Goal: Information Seeking & Learning: Learn about a topic

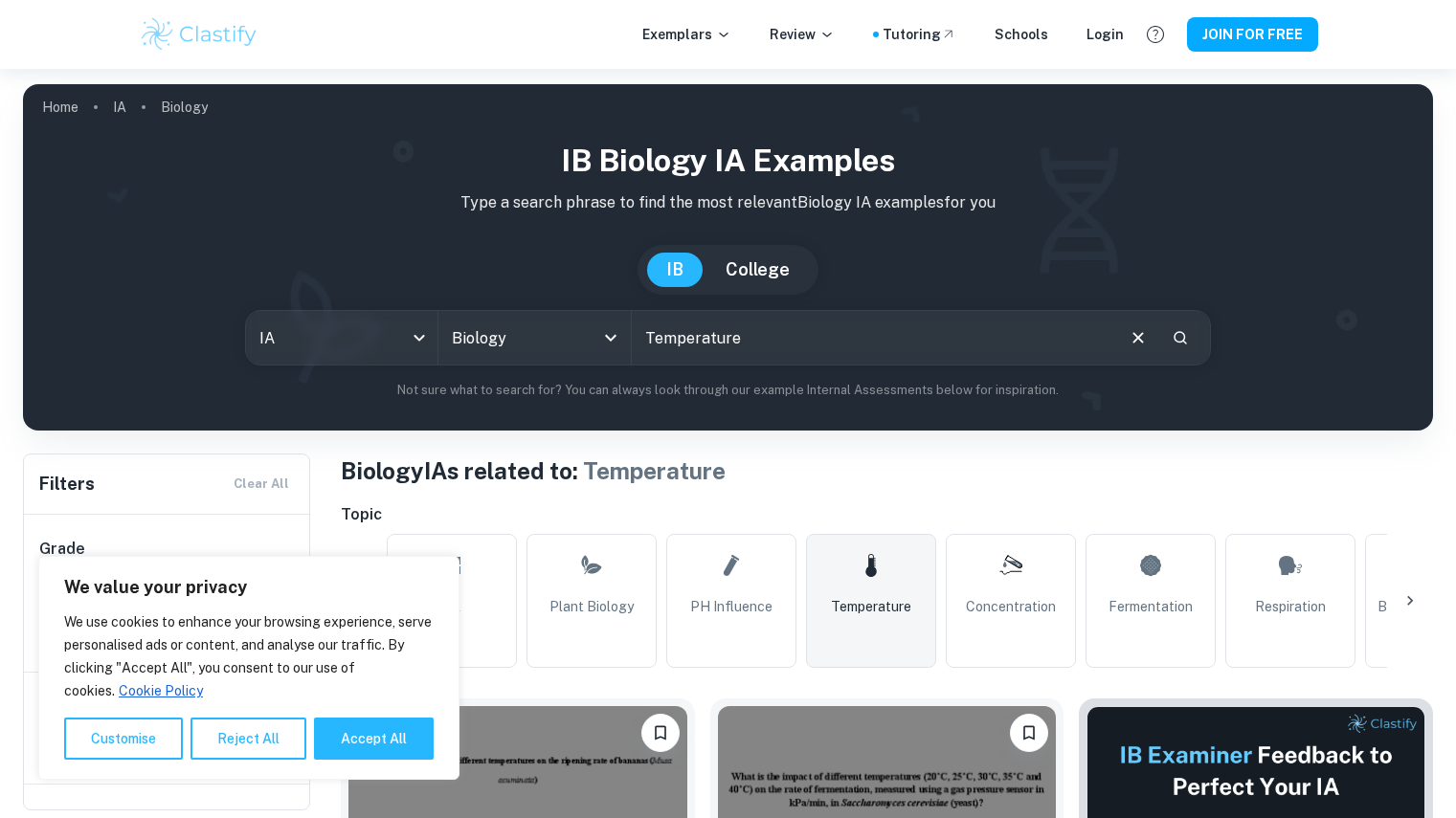
click at [800, 334] on input "Temperature" at bounding box center [871, 338] width 480 height 54
drag, startPoint x: 802, startPoint y: 334, endPoint x: 593, endPoint y: 322, distance: 209.3
click at [593, 322] on div "IA ia All Subjects Biology All Subjects Temperature ​" at bounding box center [728, 338] width 966 height 56
type input "catalase activity in potato cells"
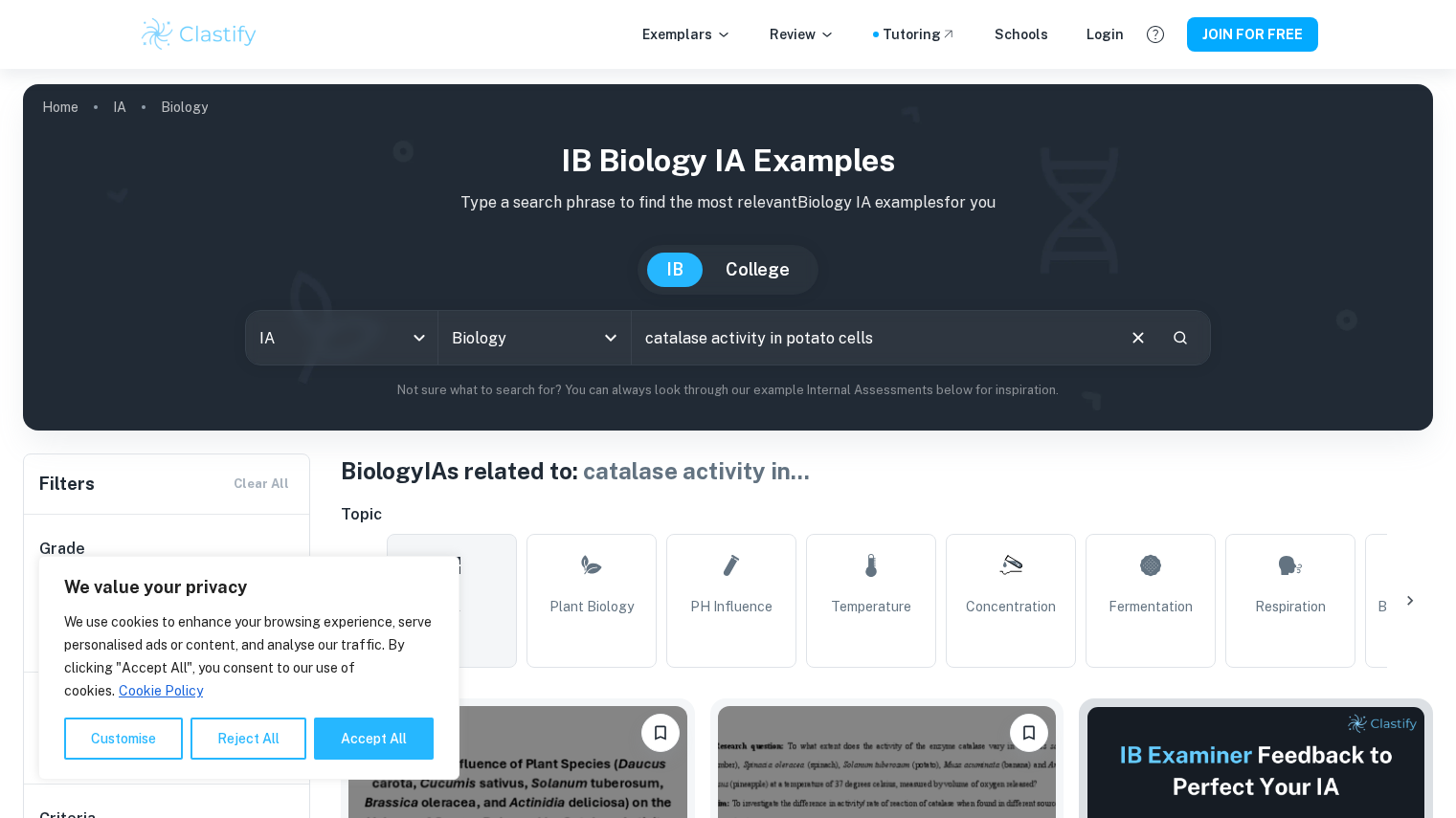
scroll to position [373, 0]
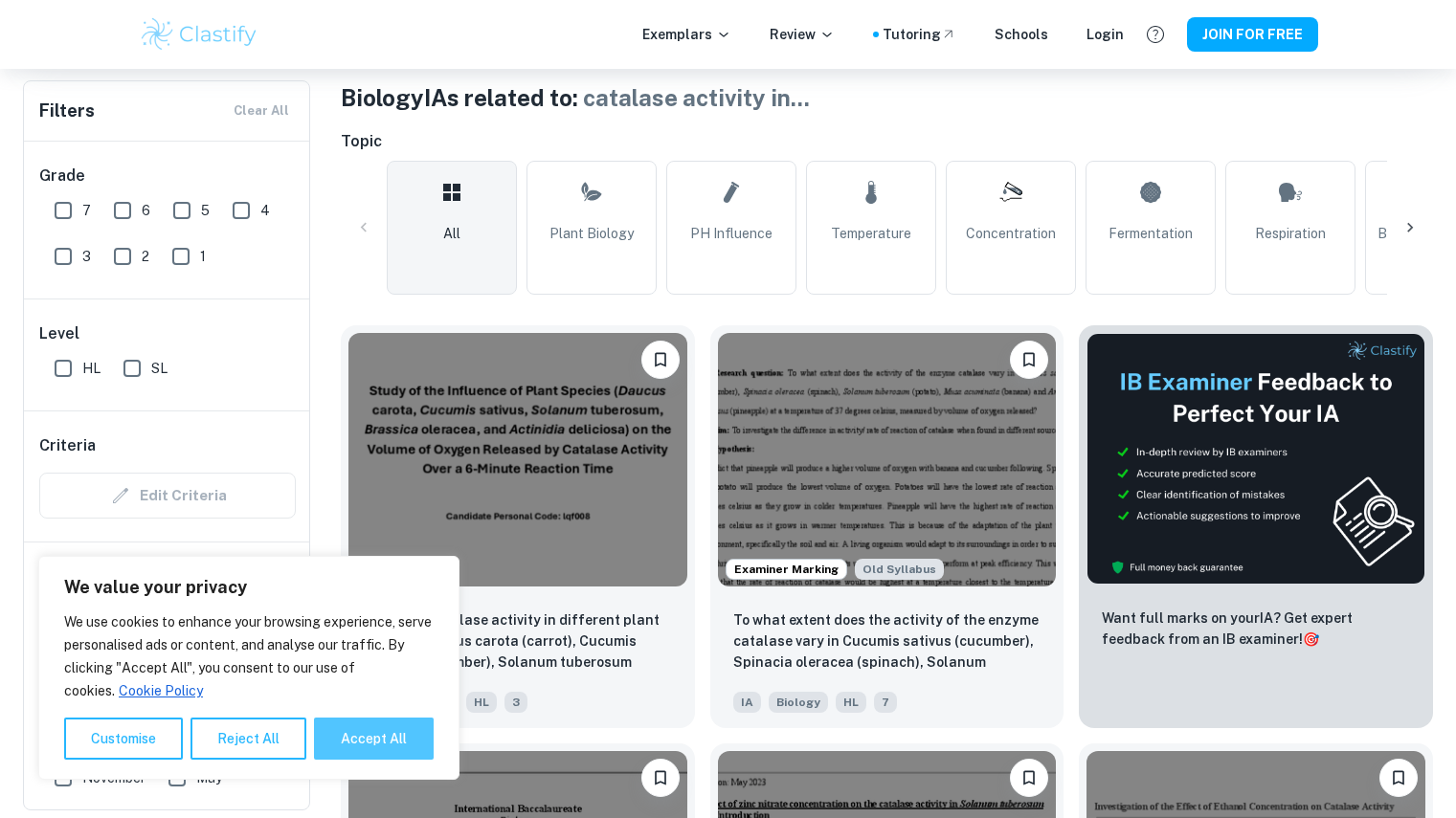
click at [393, 741] on button "Accept All" at bounding box center [373, 739] width 119 height 42
checkbox input "true"
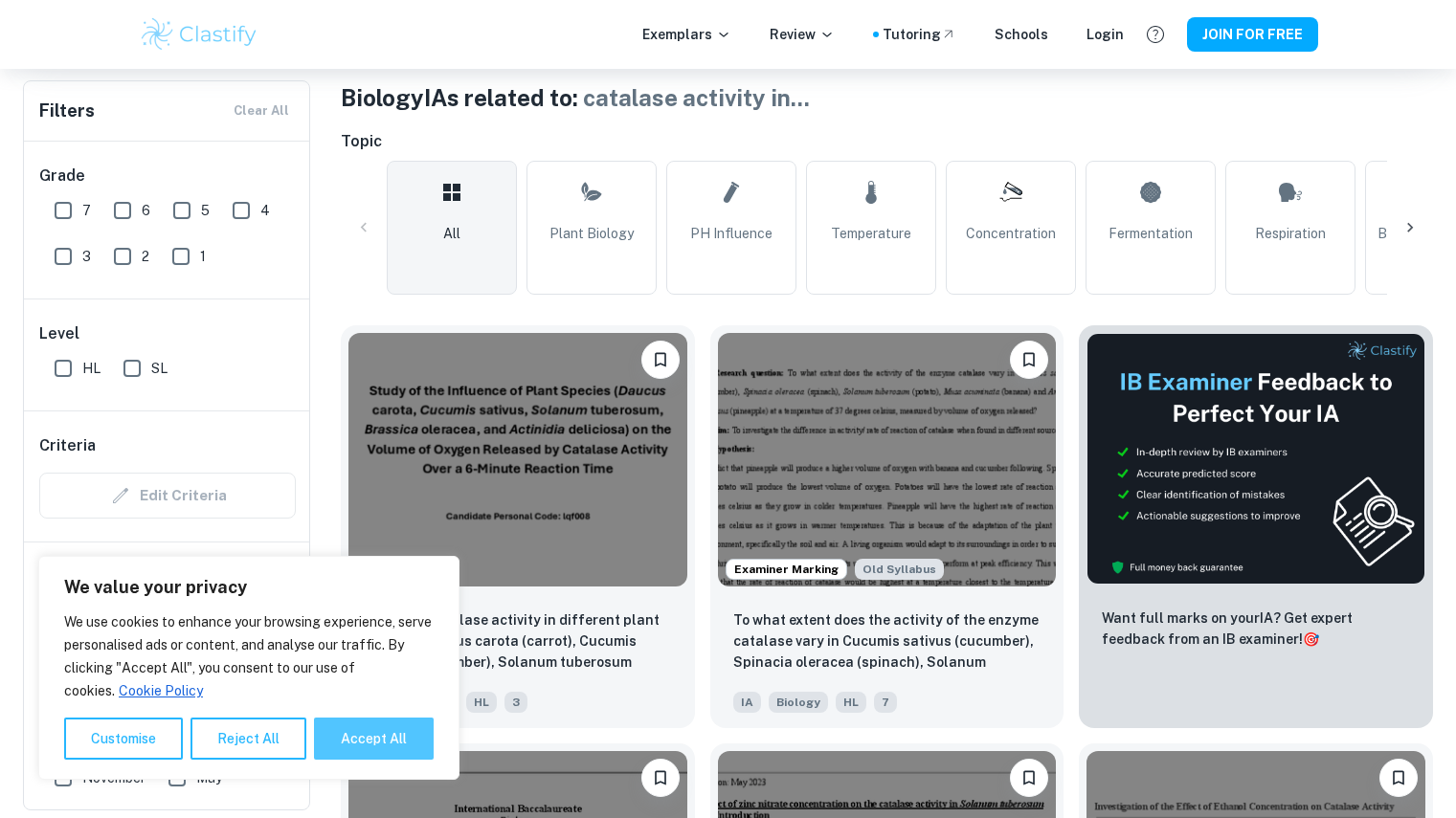
checkbox input "true"
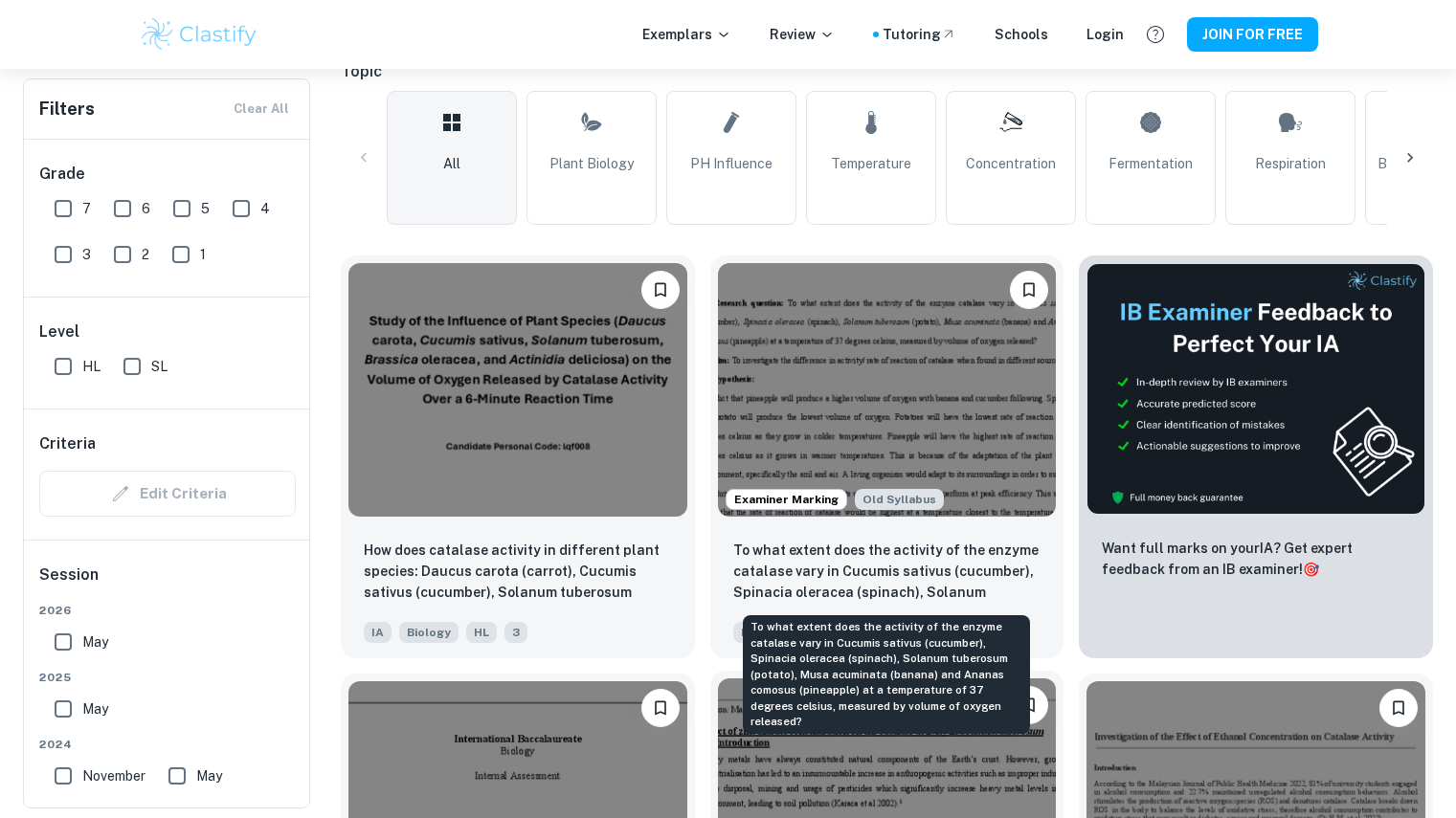
scroll to position [0, 0]
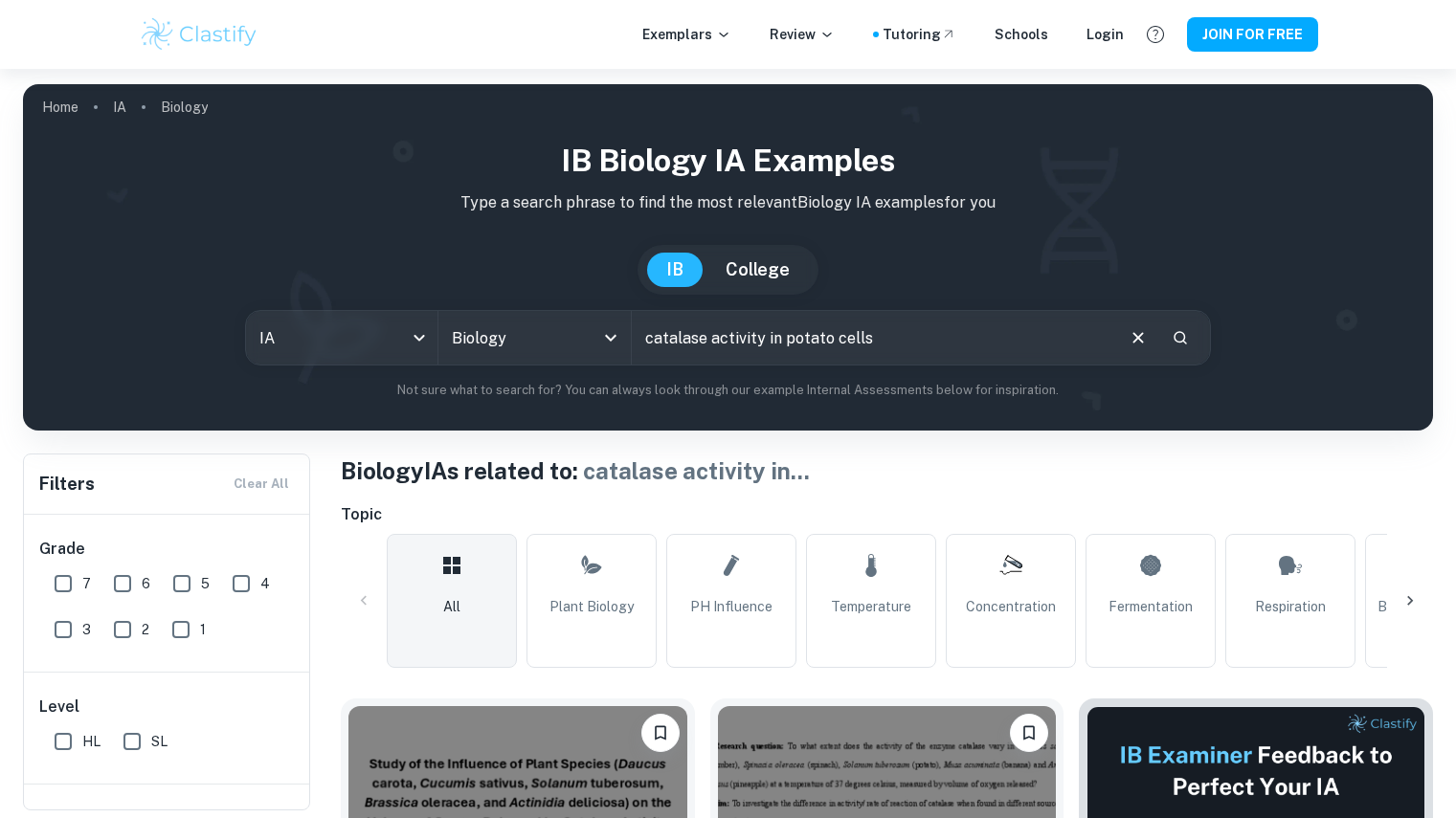
click at [750, 343] on input "catalase activity in potato cells" at bounding box center [871, 338] width 480 height 54
paste input "How does temperature (15°C,25°C,35°C,45°C,55°C,60°C) affect the rate of catalas…"
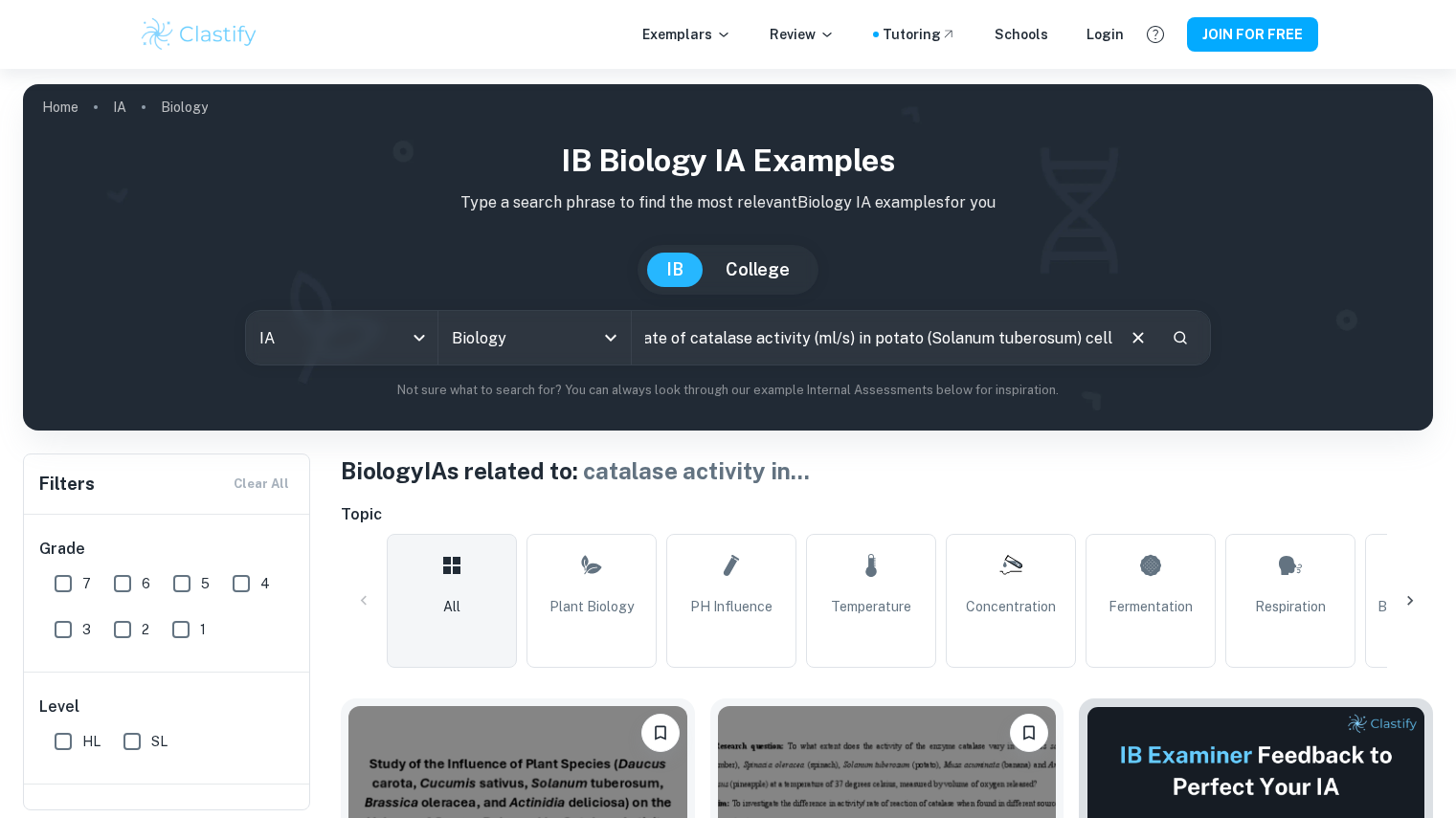
click at [794, 330] on input "How does temperature (15°C,25°C,35°C,45°C,55°C,60°C) affect the rate of catalas…" at bounding box center [871, 338] width 480 height 54
click at [771, 342] on input "How does temperature (15°C,25°C,35°C,45°C,55°C,60°C) affect the rate of catalas…" at bounding box center [871, 338] width 480 height 54
drag, startPoint x: 787, startPoint y: 338, endPoint x: 642, endPoint y: 349, distance: 145.4
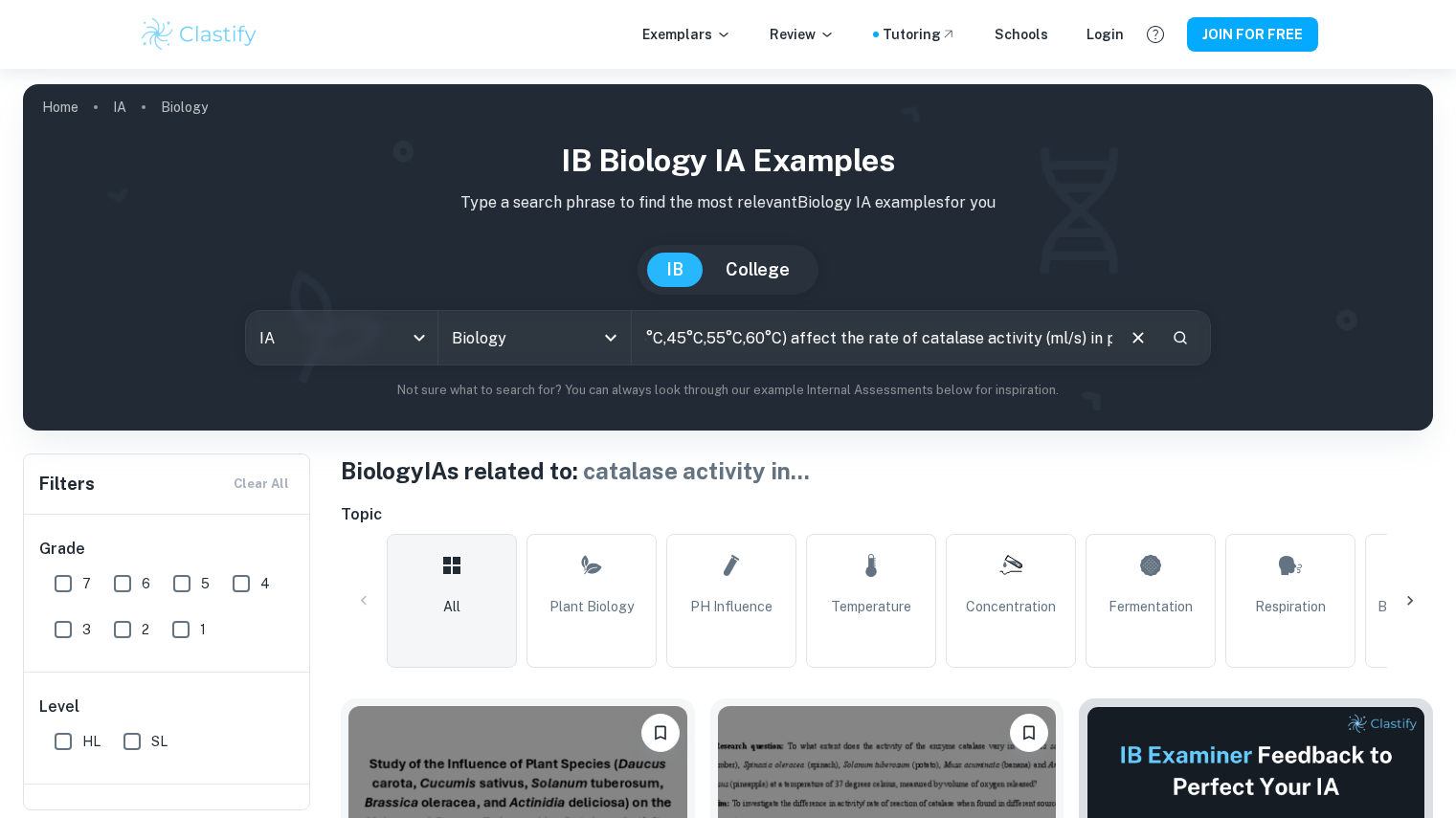
click at [642, 349] on input "How does temperature (15°C,25°C,35°C,45°C,55°C,60°C) affect the rate of catalas…" at bounding box center [871, 338] width 480 height 54
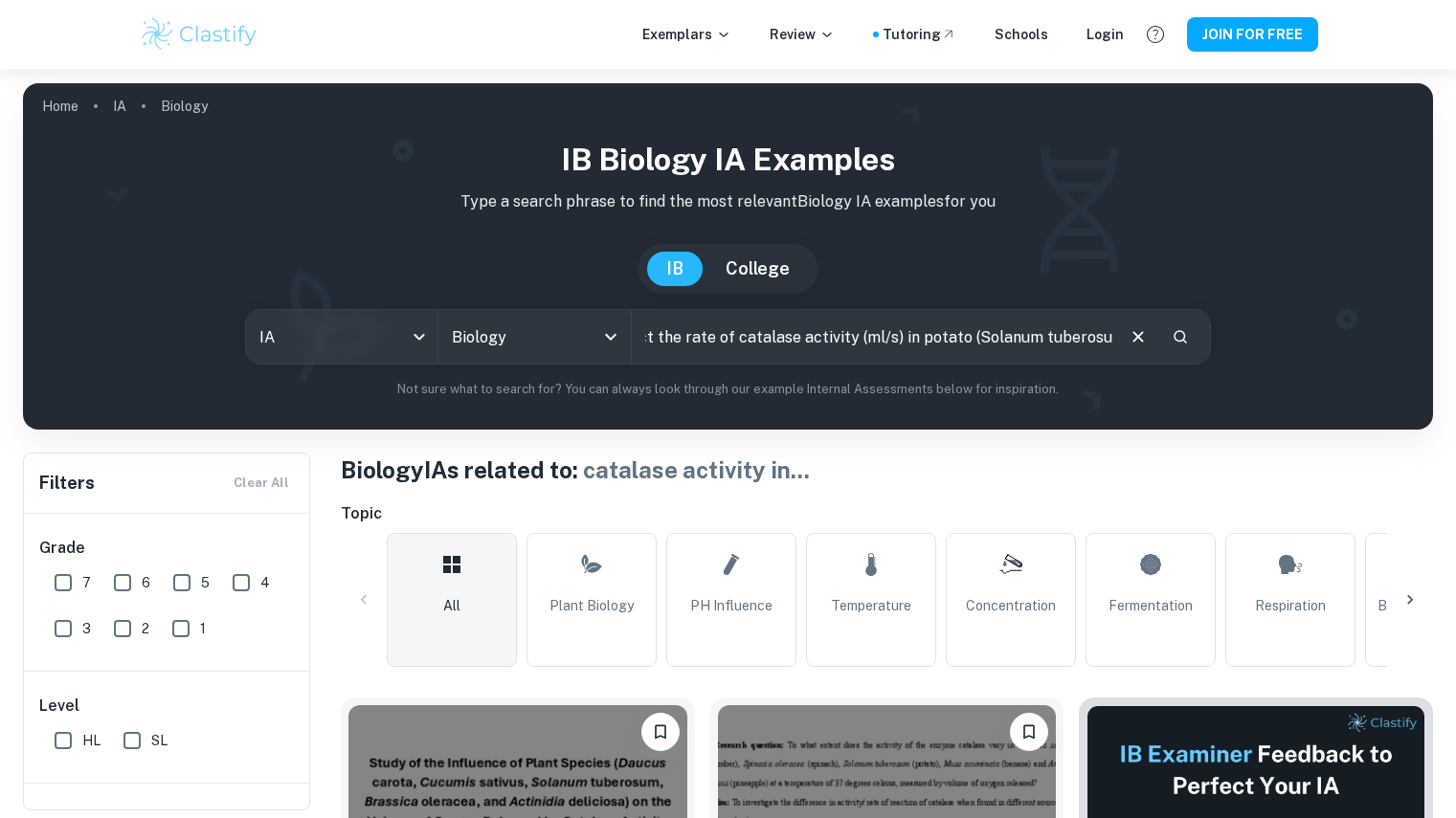
scroll to position [0, 230]
type input "How does temperature affect the rate of catalase activity (ml/s) in potato (Sol…"
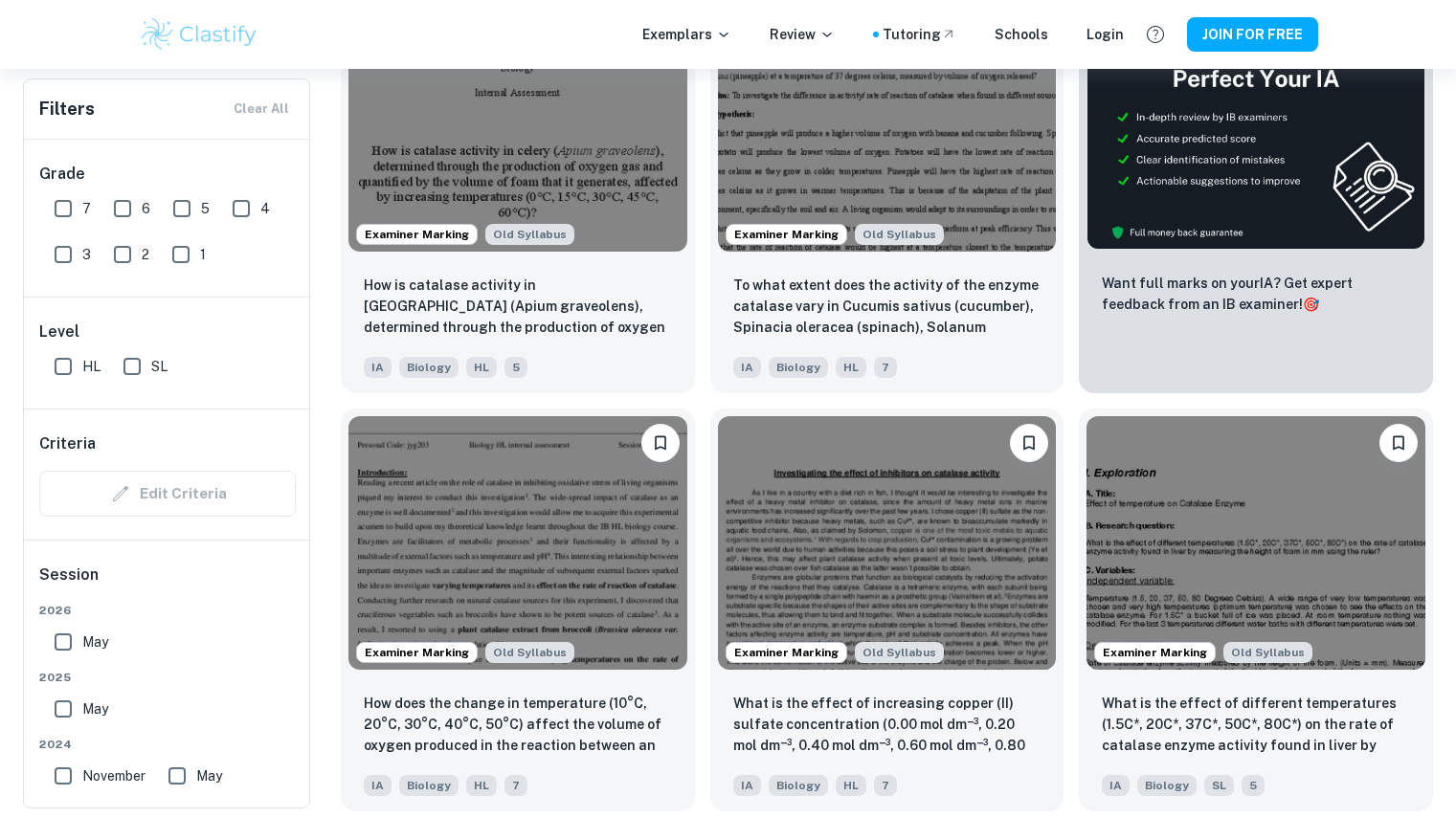
scroll to position [787, 0]
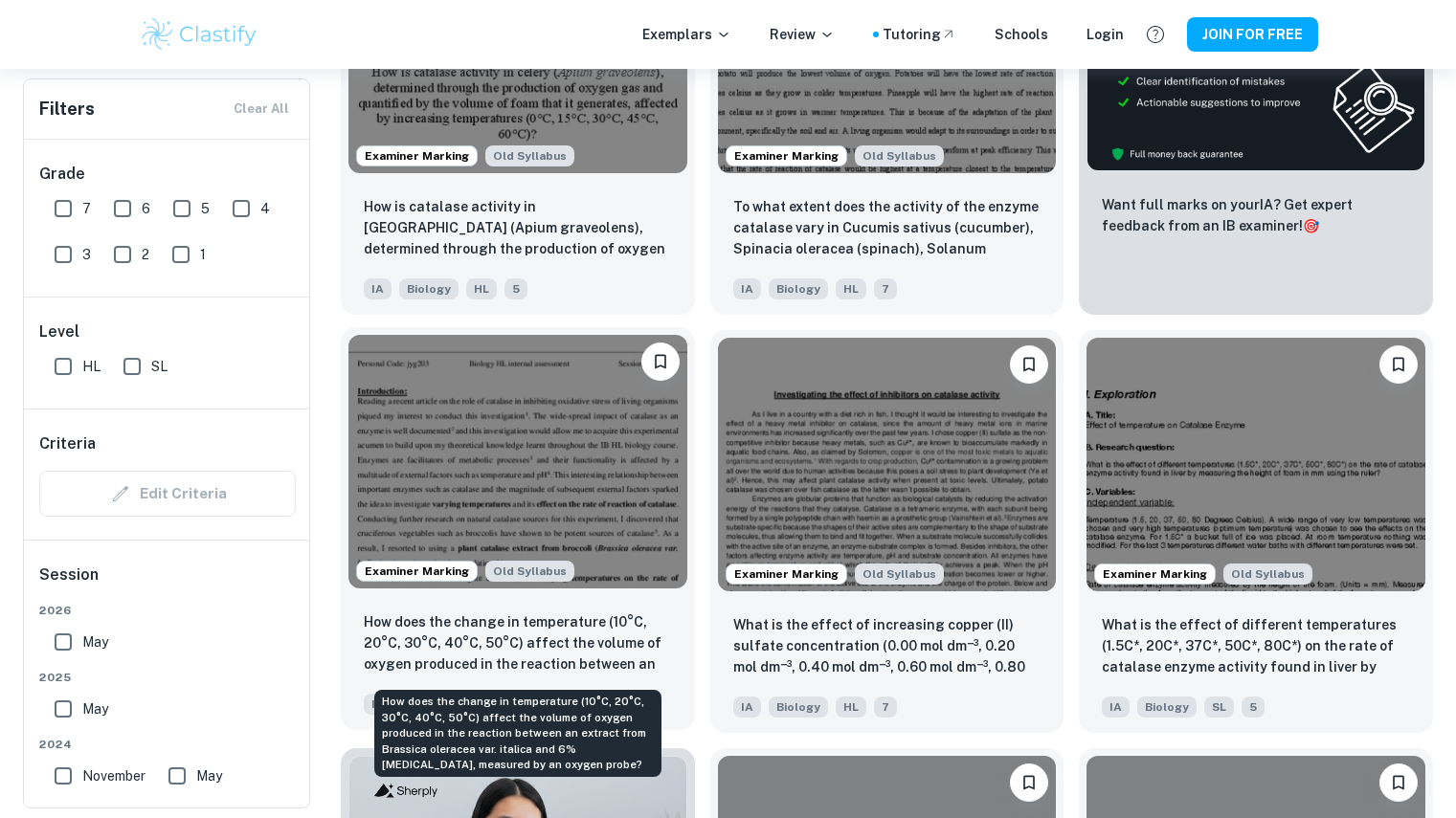
click at [464, 640] on p "How does the change in temperature (10°C, 20°C, 30°C, 40°C, 50°C) affect the vo…" at bounding box center [518, 645] width 308 height 65
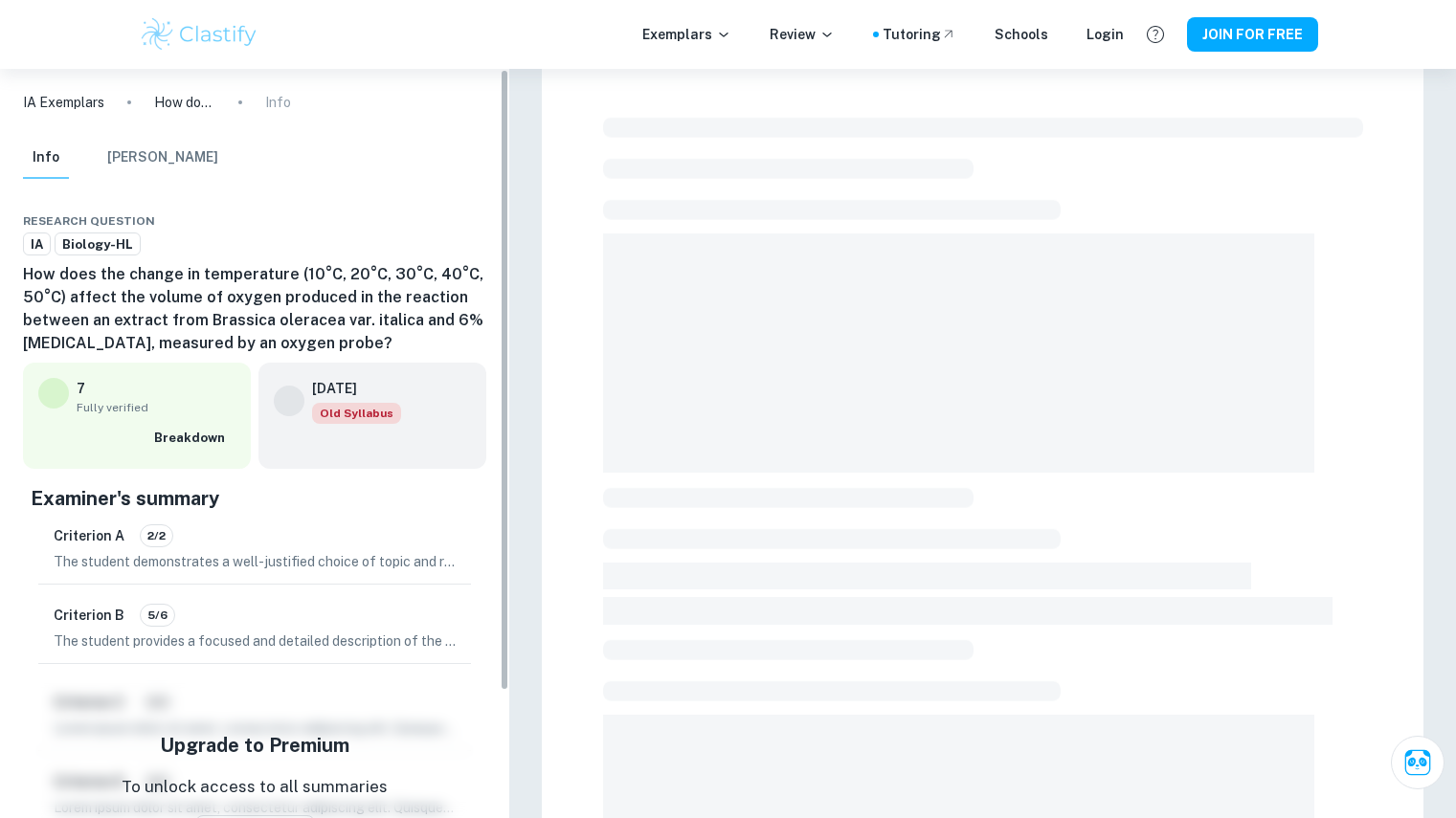
scroll to position [32, 0]
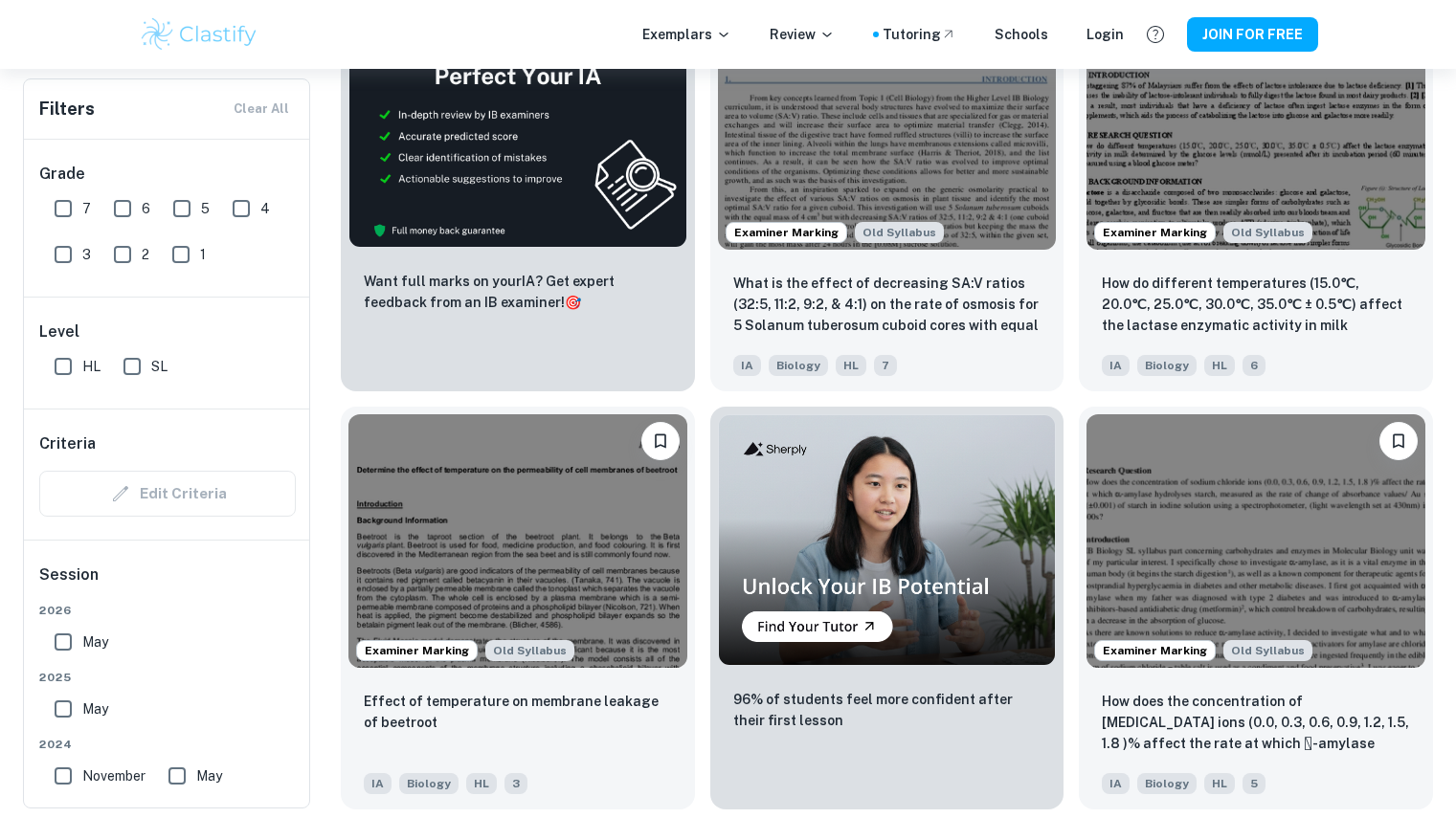
scroll to position [3223, 0]
